Goal: Task Accomplishment & Management: Manage account settings

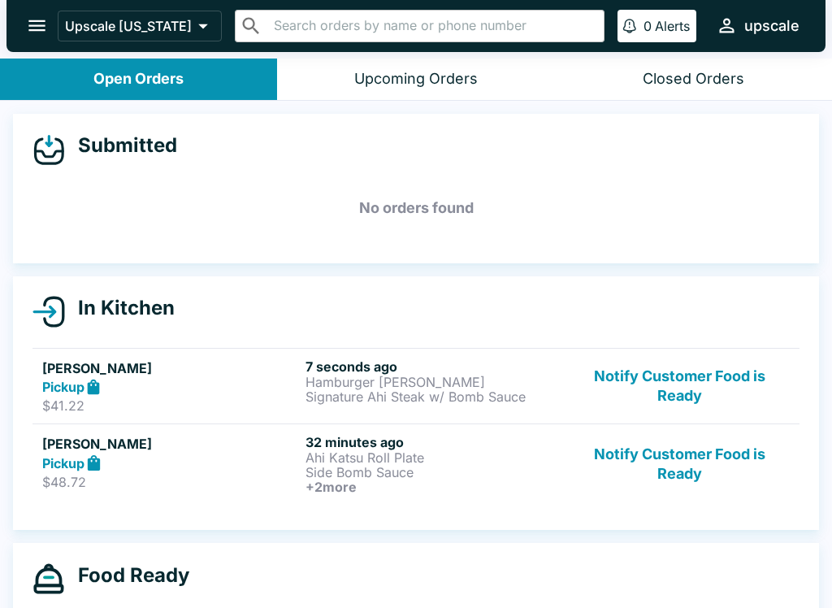
click at [389, 71] on div "Upcoming Orders" at bounding box center [415, 79] width 123 height 19
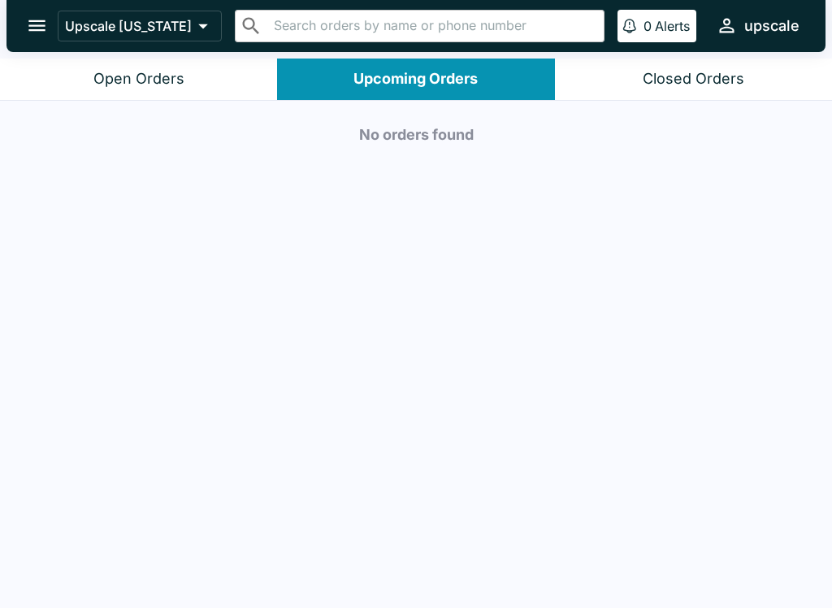
click at [97, 77] on div "Open Orders" at bounding box center [138, 79] width 91 height 19
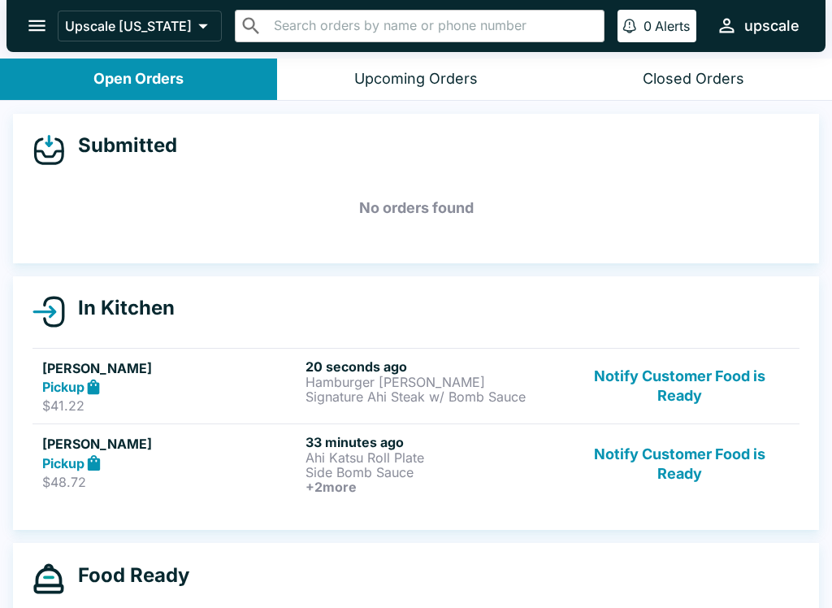
click at [403, 401] on p "Signature Ahi Steak w/ Bomb Sauce" at bounding box center [433, 396] width 257 height 15
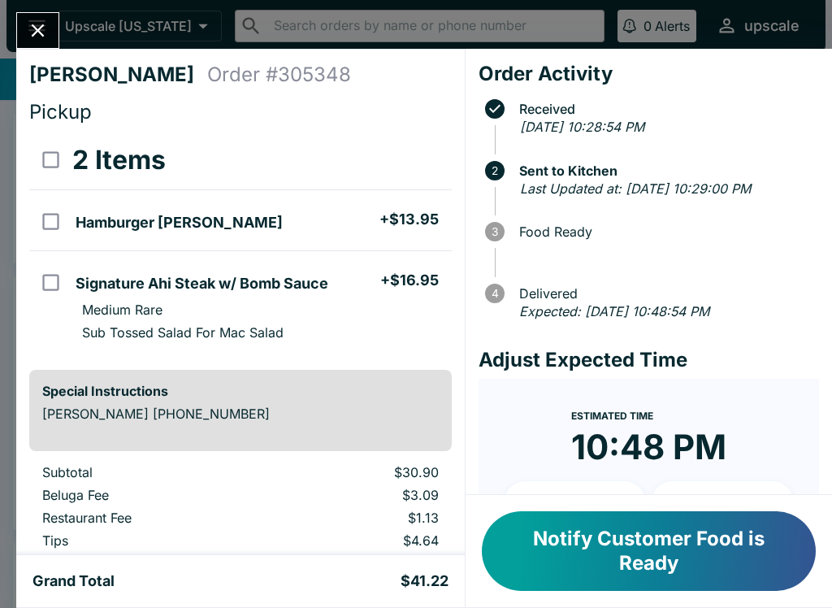
click at [592, 546] on button "Notify Customer Food is Ready" at bounding box center [649, 551] width 334 height 80
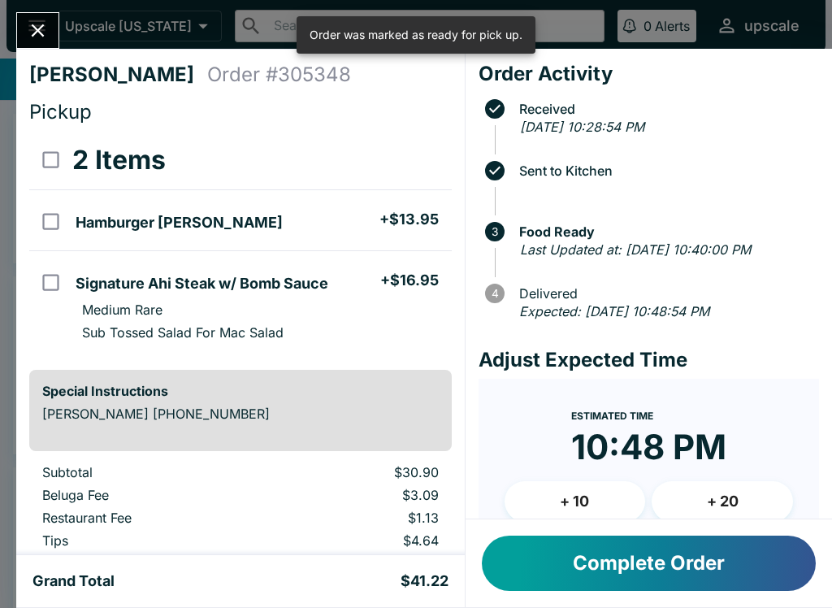
click at [595, 549] on button "Complete Order" at bounding box center [649, 562] width 334 height 55
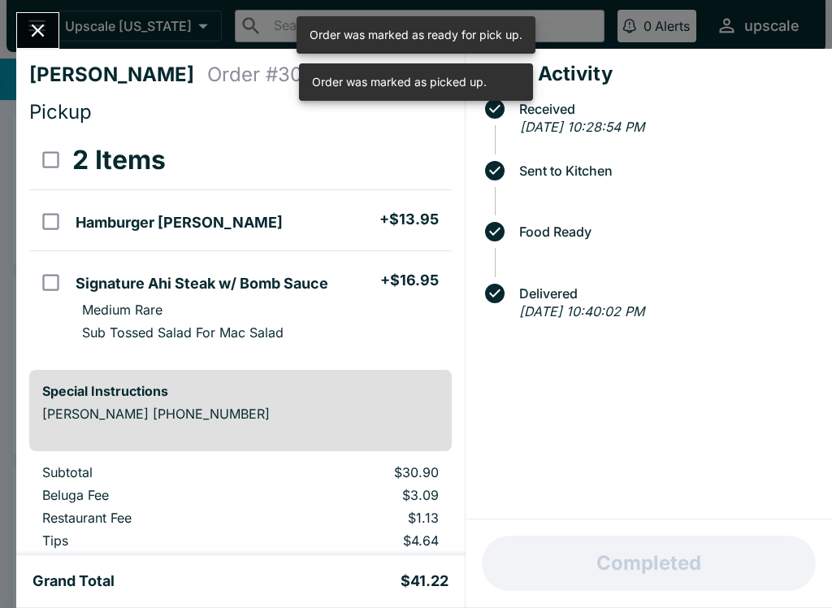
click at [32, 47] on button "Close" at bounding box center [37, 30] width 41 height 35
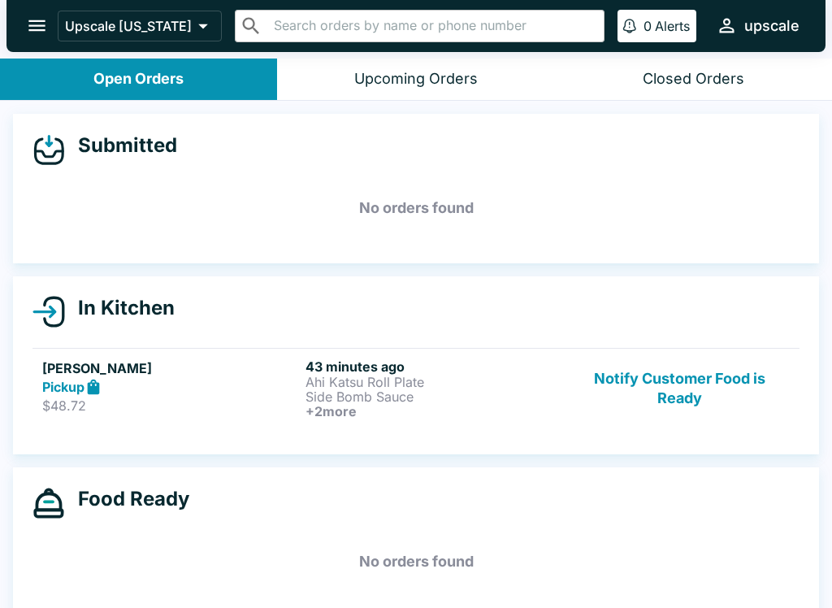
click at [366, 417] on h6 "+ 2 more" at bounding box center [433, 411] width 257 height 15
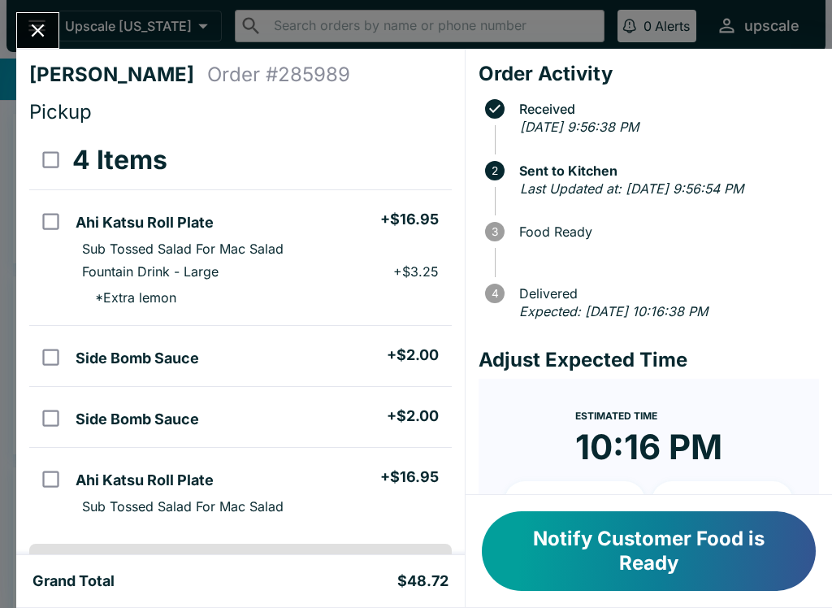
click at [9, 23] on div "[PERSON_NAME] Order # 285989 Pickup 4 Items Ahi Katsu Roll Plate + $16.95 Sub T…" at bounding box center [416, 304] width 832 height 608
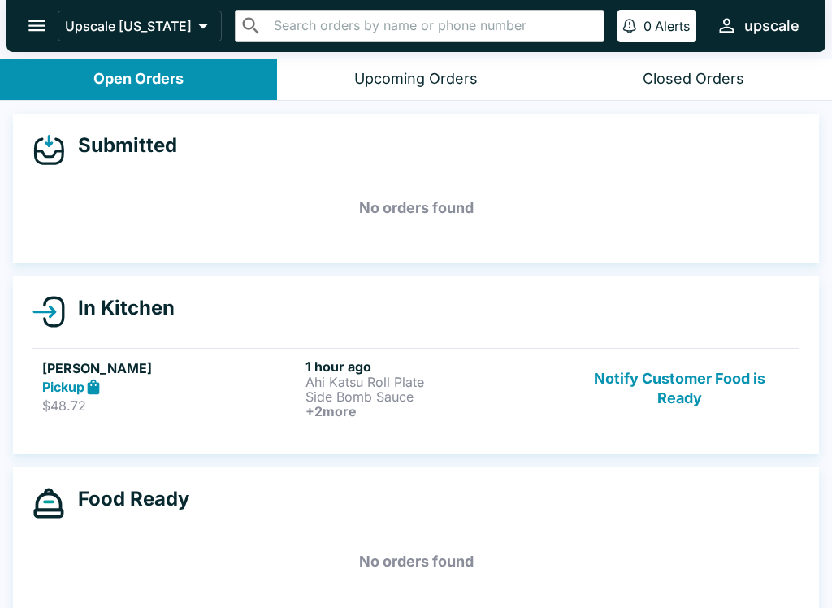
click at [37, 22] on icon "open drawer" at bounding box center [36, 25] width 17 height 11
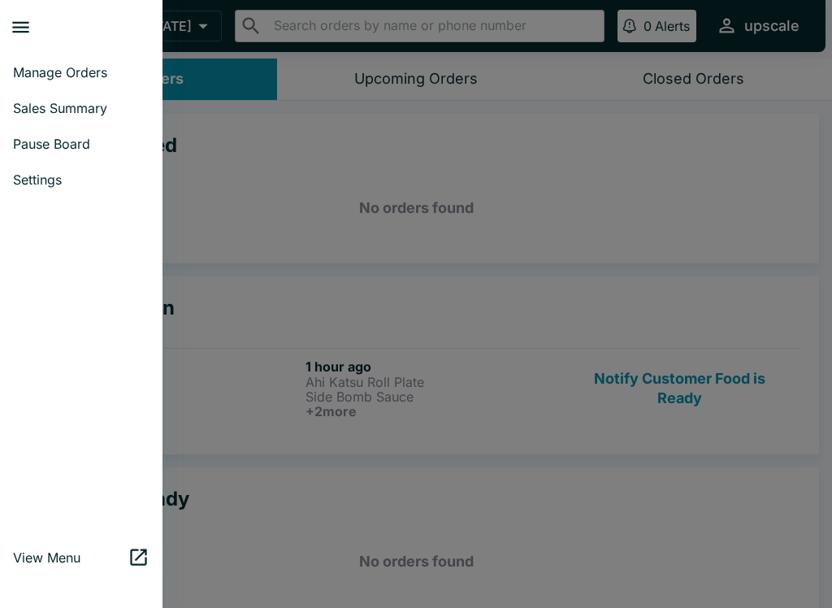
click at [611, 157] on div at bounding box center [416, 304] width 832 height 608
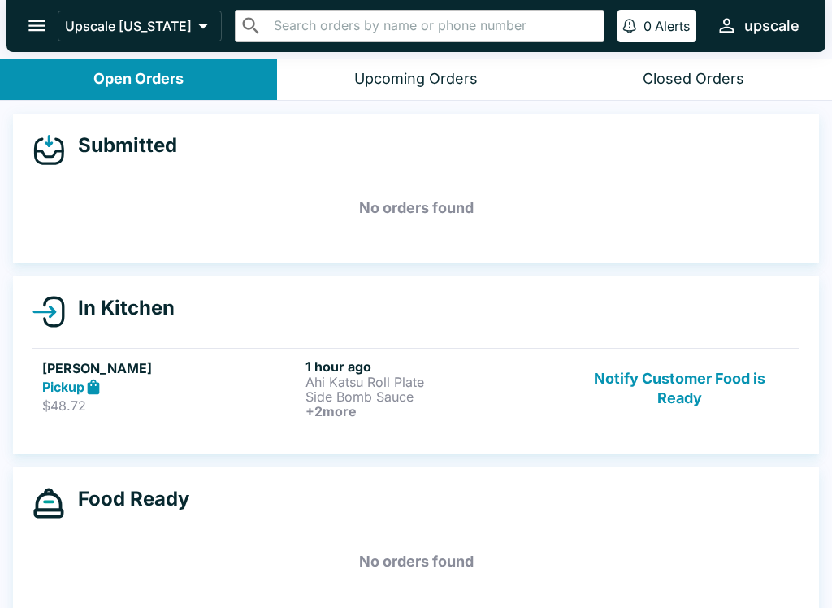
click at [690, 406] on button "Notify Customer Food is Ready" at bounding box center [680, 388] width 220 height 60
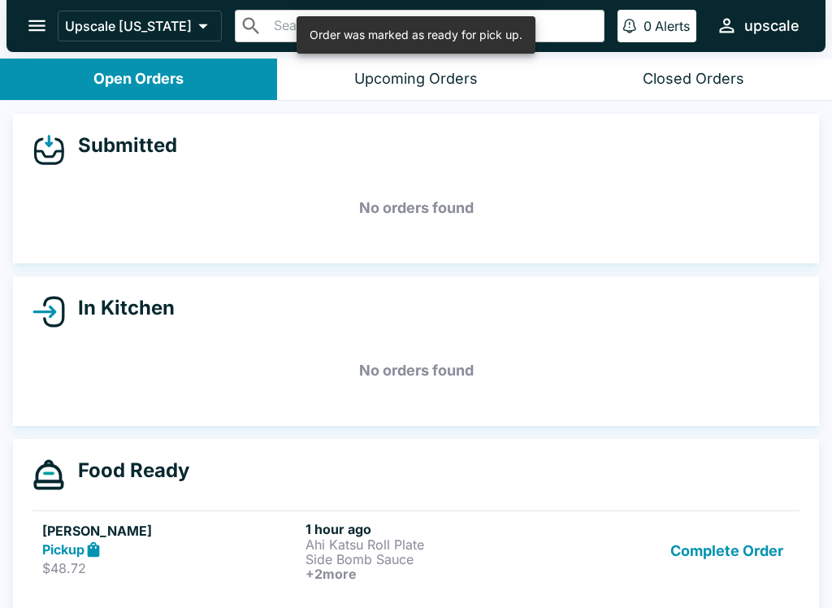
click at [726, 548] on button "Complete Order" at bounding box center [727, 551] width 126 height 60
